Goal: Task Accomplishment & Management: Use online tool/utility

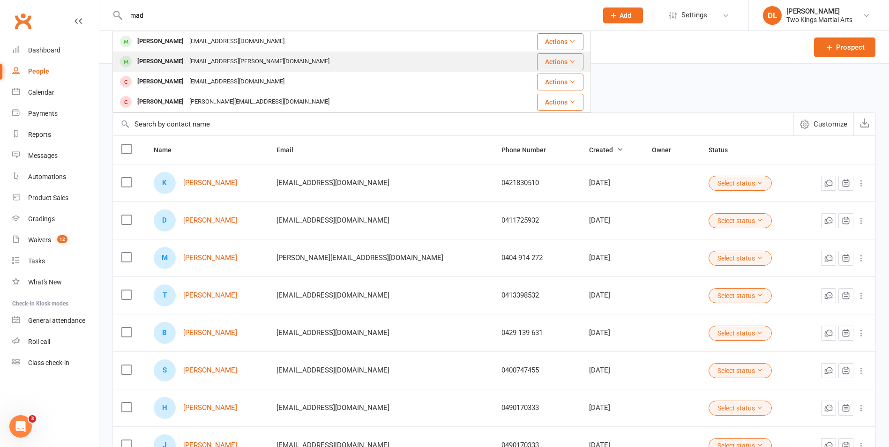
type input "mad"
click at [211, 65] on div "[EMAIL_ADDRESS][PERSON_NAME][DOMAIN_NAME]" at bounding box center [260, 62] width 146 height 14
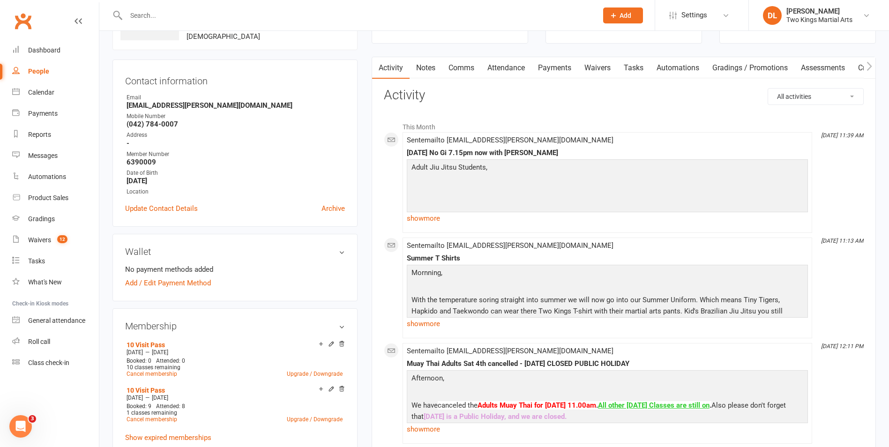
scroll to position [47, 0]
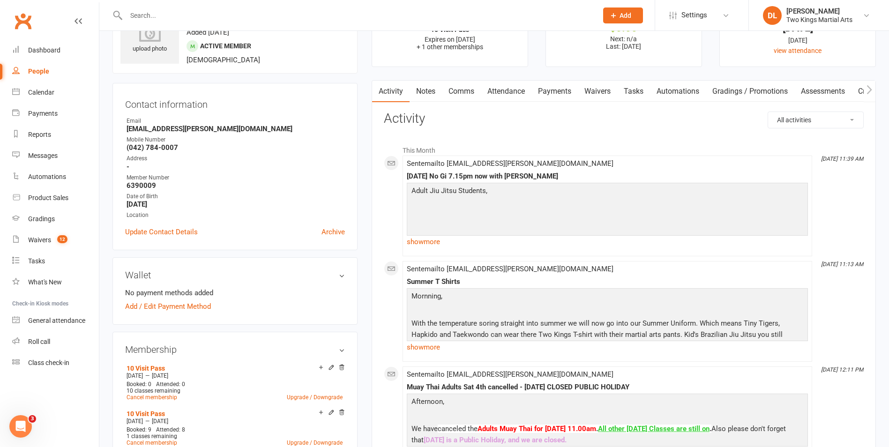
click at [556, 90] on link "Payments" at bounding box center [555, 92] width 46 height 22
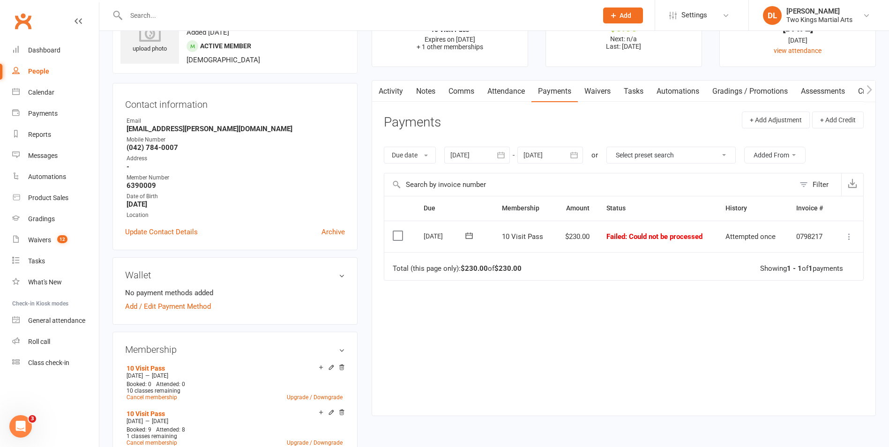
click at [849, 238] on icon at bounding box center [849, 236] width 9 height 9
click at [792, 272] on link "Mark as Paid (POS)" at bounding box center [808, 273] width 93 height 19
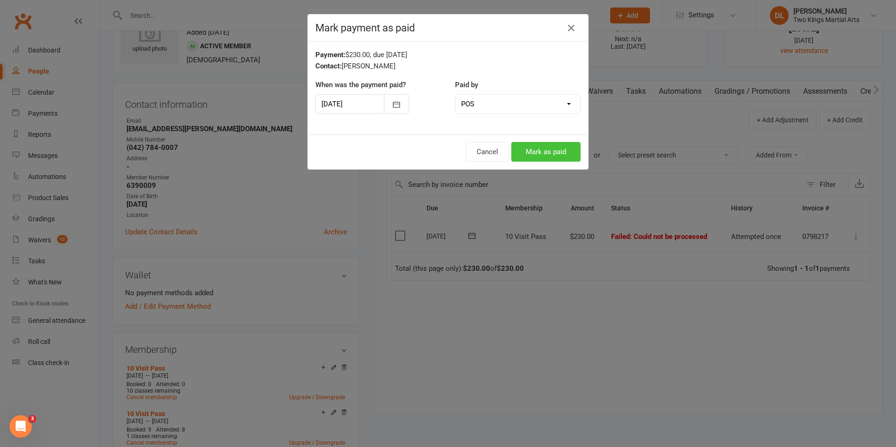
click at [558, 149] on button "Mark as paid" at bounding box center [545, 152] width 69 height 20
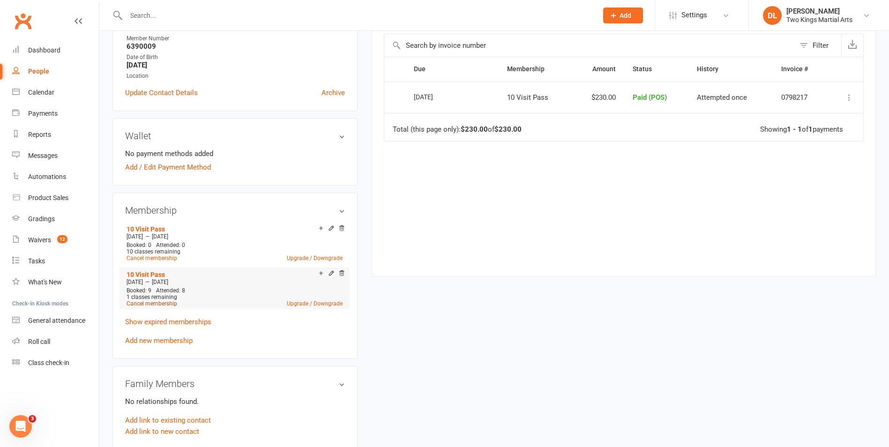
scroll to position [141, 0]
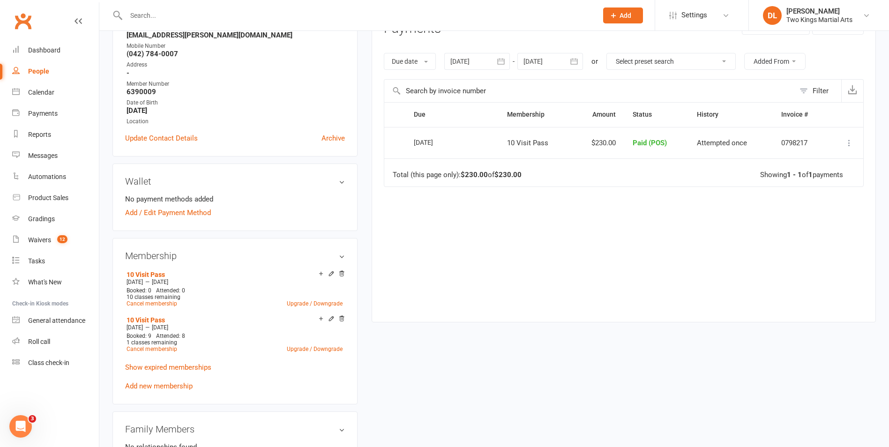
click at [39, 67] on link "People" at bounding box center [55, 71] width 87 height 21
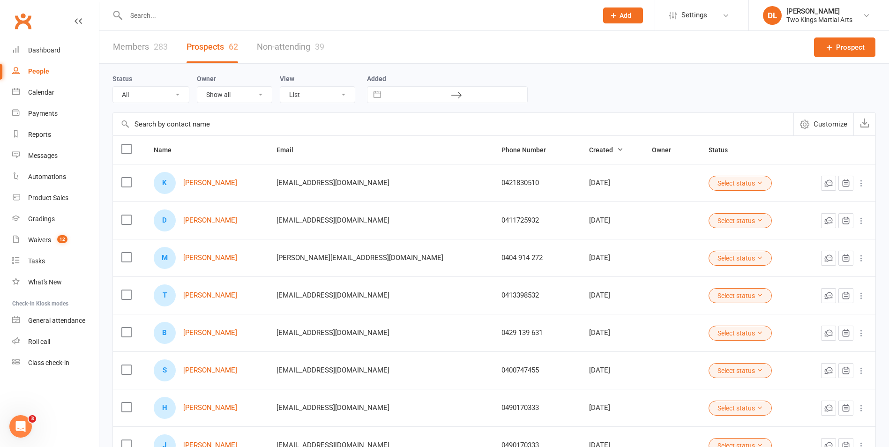
click at [163, 10] on input "text" at bounding box center [357, 15] width 468 height 13
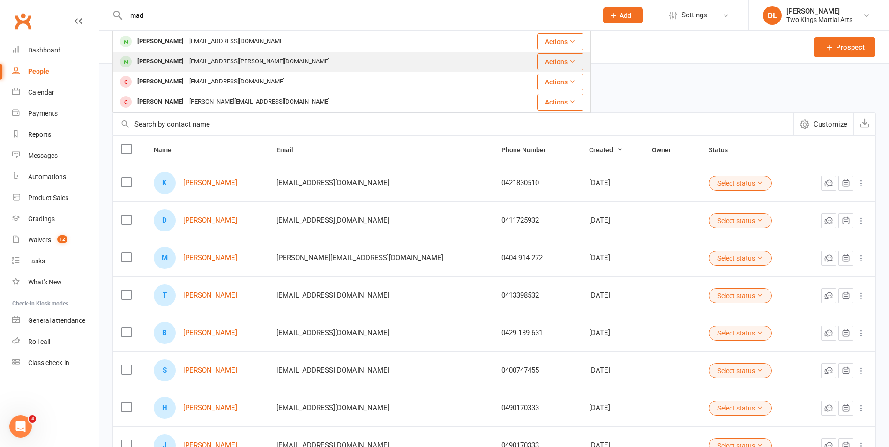
type input "mad"
click at [187, 59] on div "[EMAIL_ADDRESS][PERSON_NAME][DOMAIN_NAME]" at bounding box center [260, 62] width 146 height 14
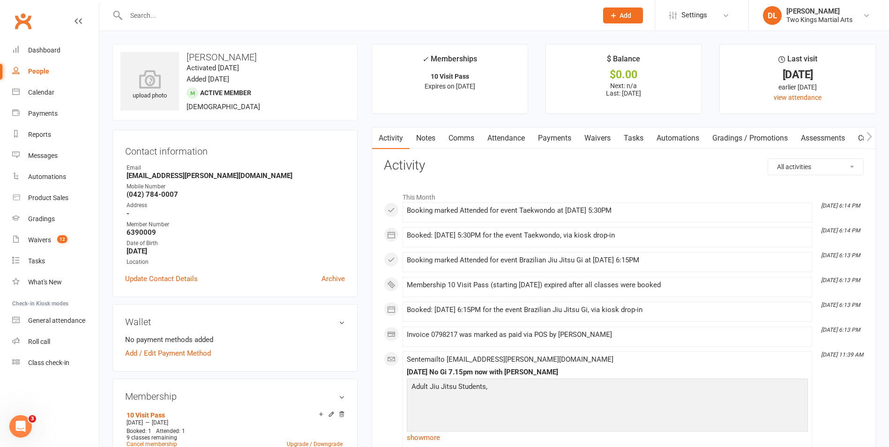
click at [552, 141] on link "Payments" at bounding box center [555, 138] width 46 height 22
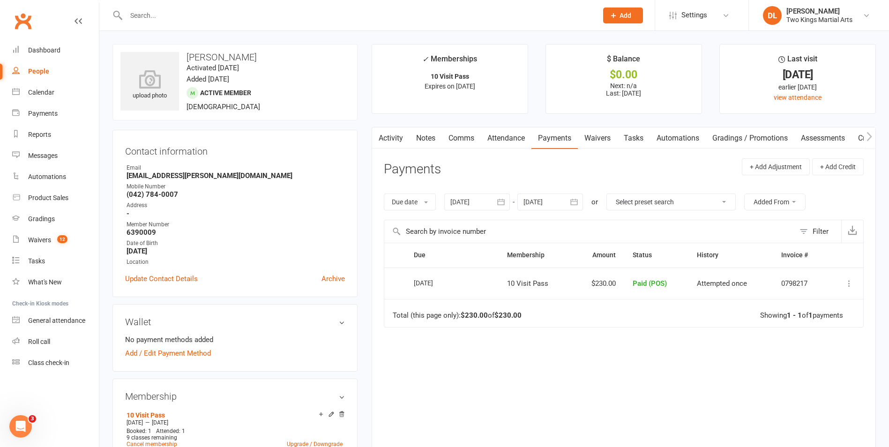
click at [26, 73] on link "People" at bounding box center [55, 71] width 87 height 21
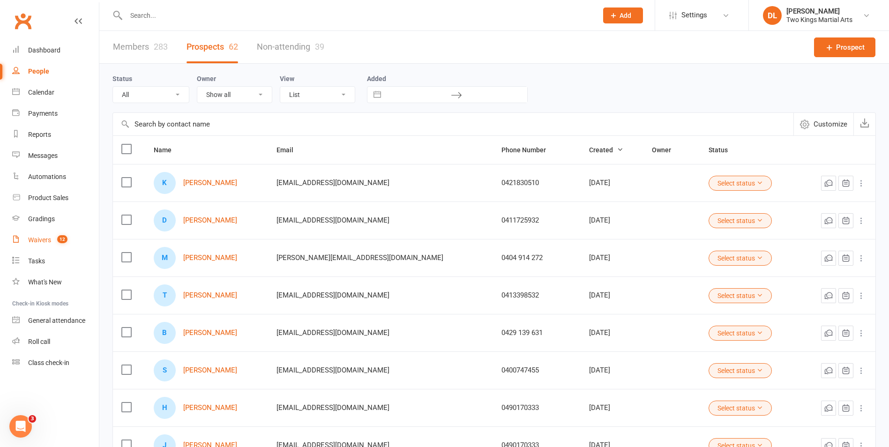
click at [46, 238] on div "Waivers" at bounding box center [39, 239] width 23 height 7
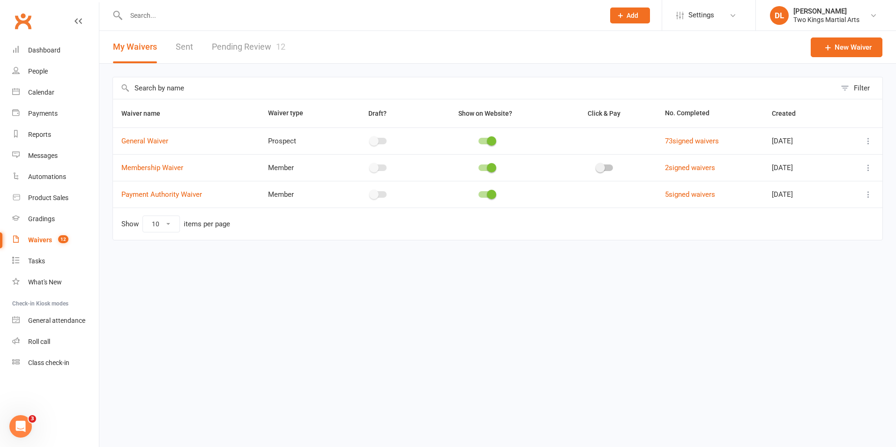
click at [247, 46] on link "Pending Review 12" at bounding box center [249, 47] width 74 height 32
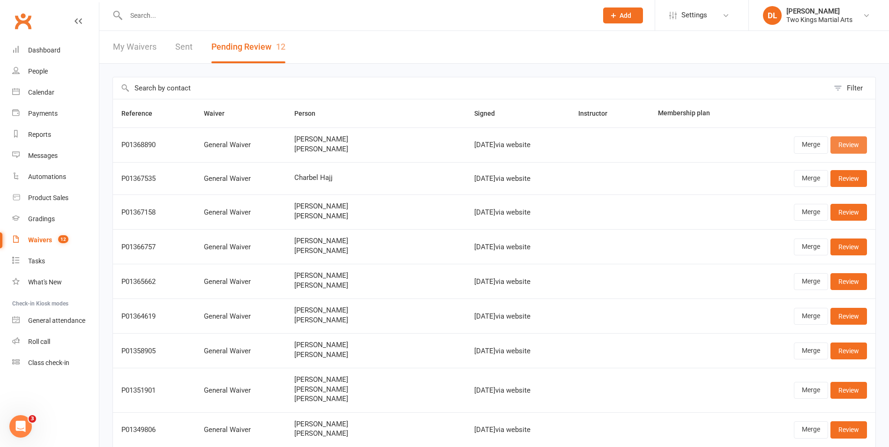
click at [863, 144] on link "Review" at bounding box center [849, 144] width 37 height 17
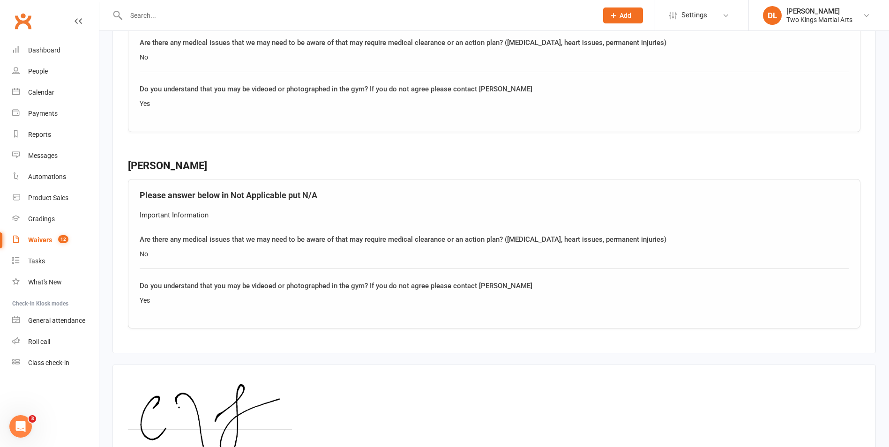
scroll to position [1162, 0]
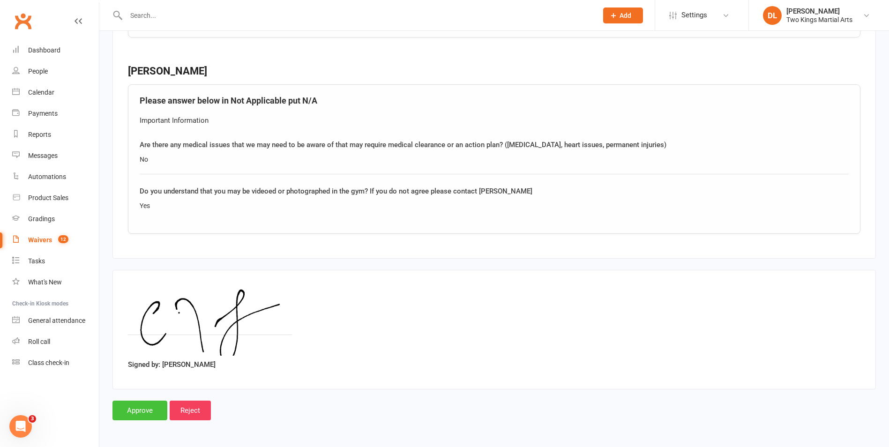
click at [135, 413] on input "Approve" at bounding box center [139, 411] width 55 height 20
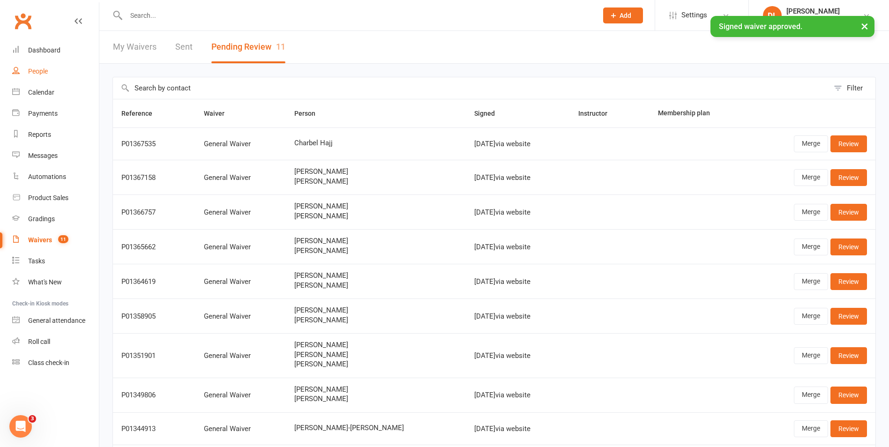
click at [42, 69] on div "People" at bounding box center [38, 70] width 20 height 7
